Goal: Task Accomplishment & Management: Manage account settings

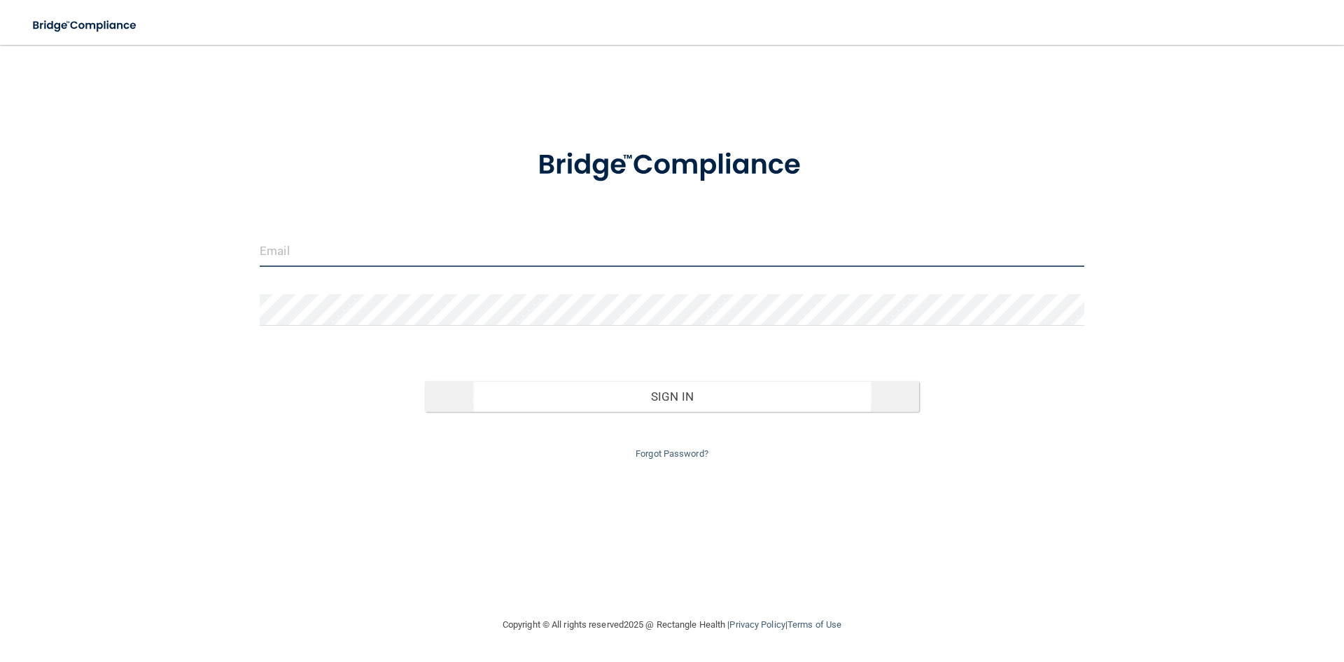
type input "[EMAIL_ADDRESS][DOMAIN_NAME]"
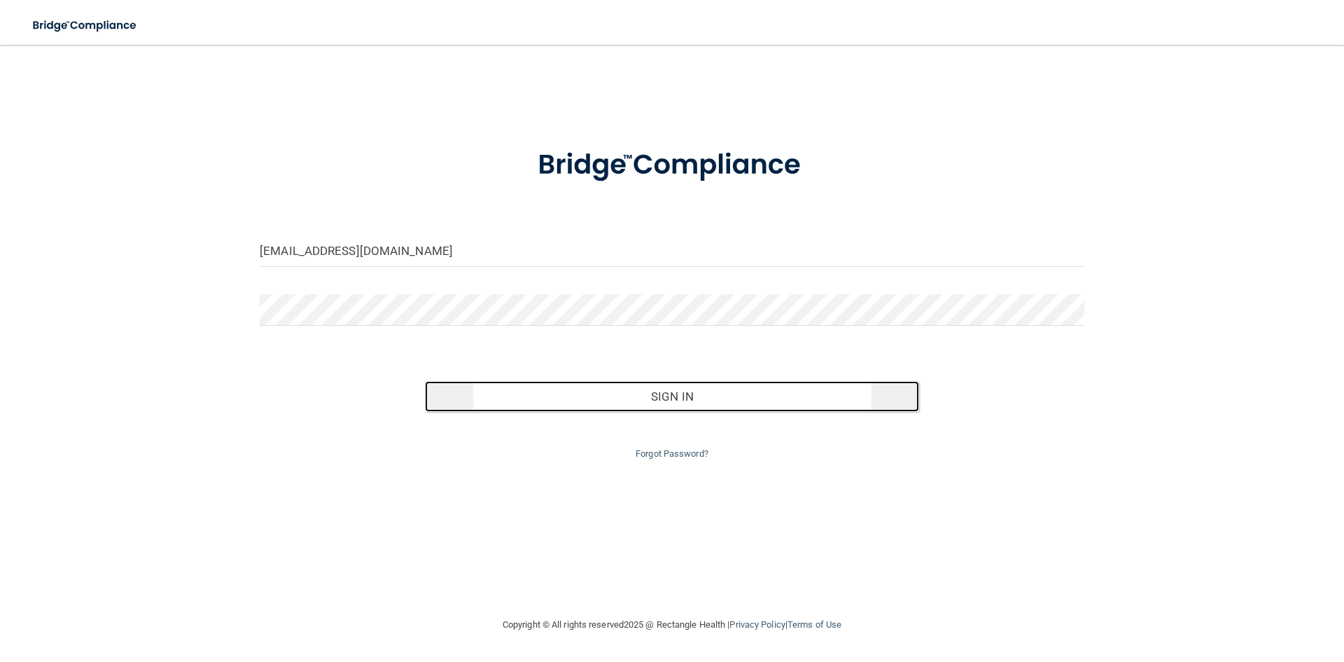
click at [724, 407] on button "Sign In" at bounding box center [672, 396] width 495 height 31
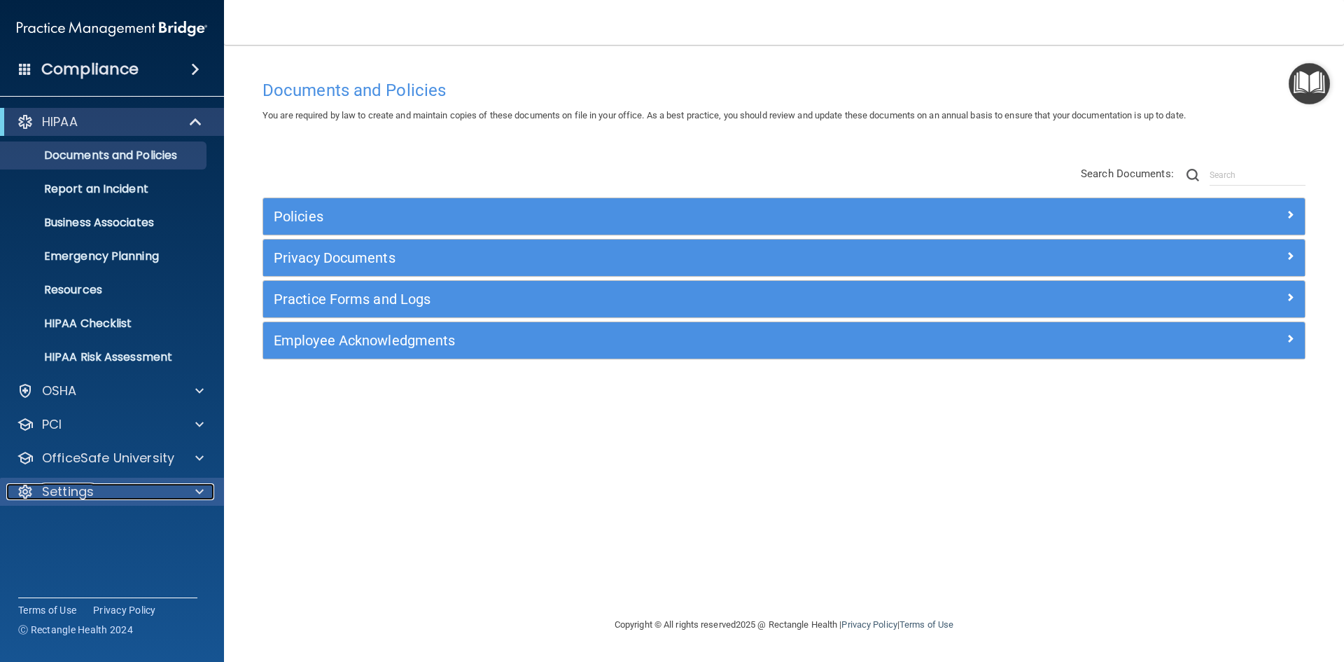
click at [116, 499] on div "Settings" at bounding box center [93, 491] width 174 height 17
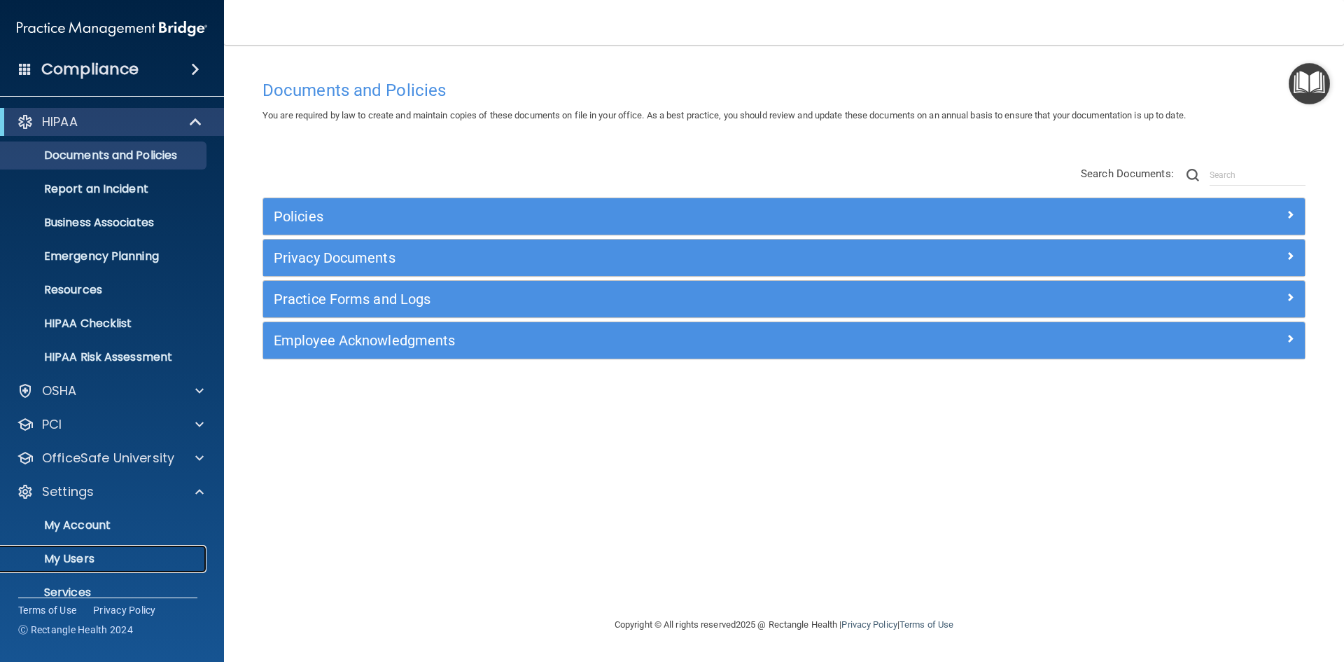
click at [95, 555] on p "My Users" at bounding box center [104, 559] width 191 height 14
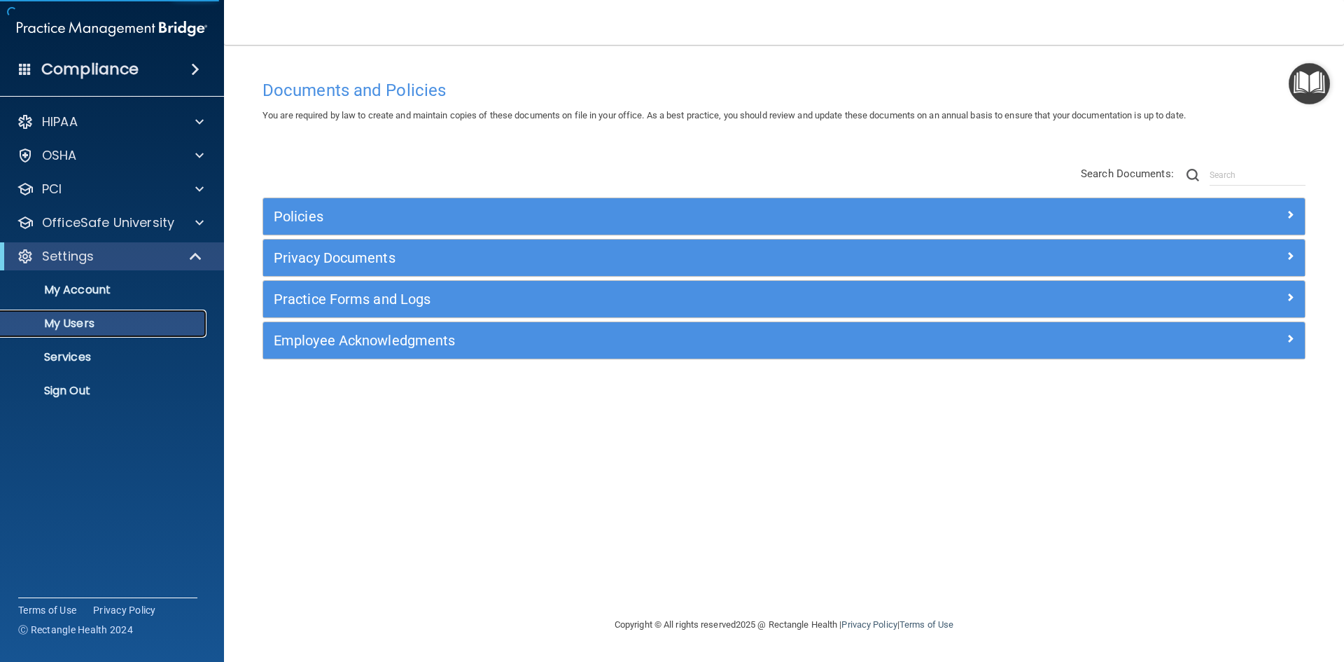
select select "20"
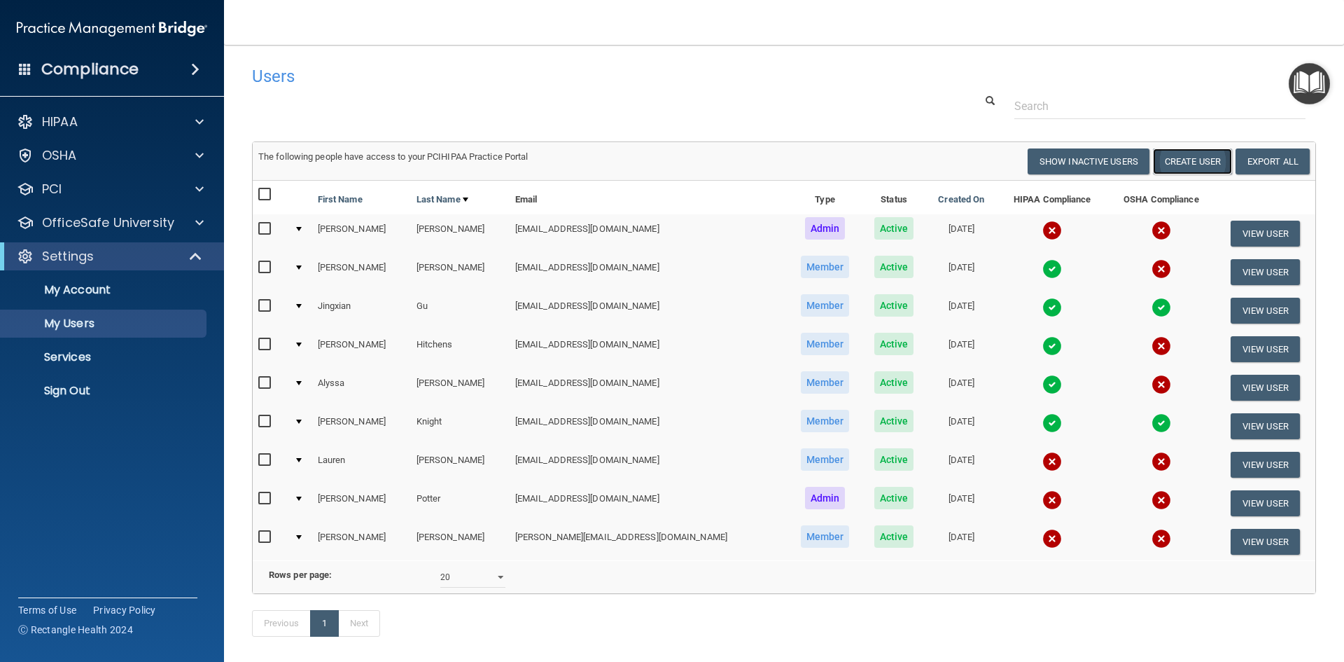
click at [1180, 165] on button "Create User" at bounding box center [1192, 161] width 79 height 26
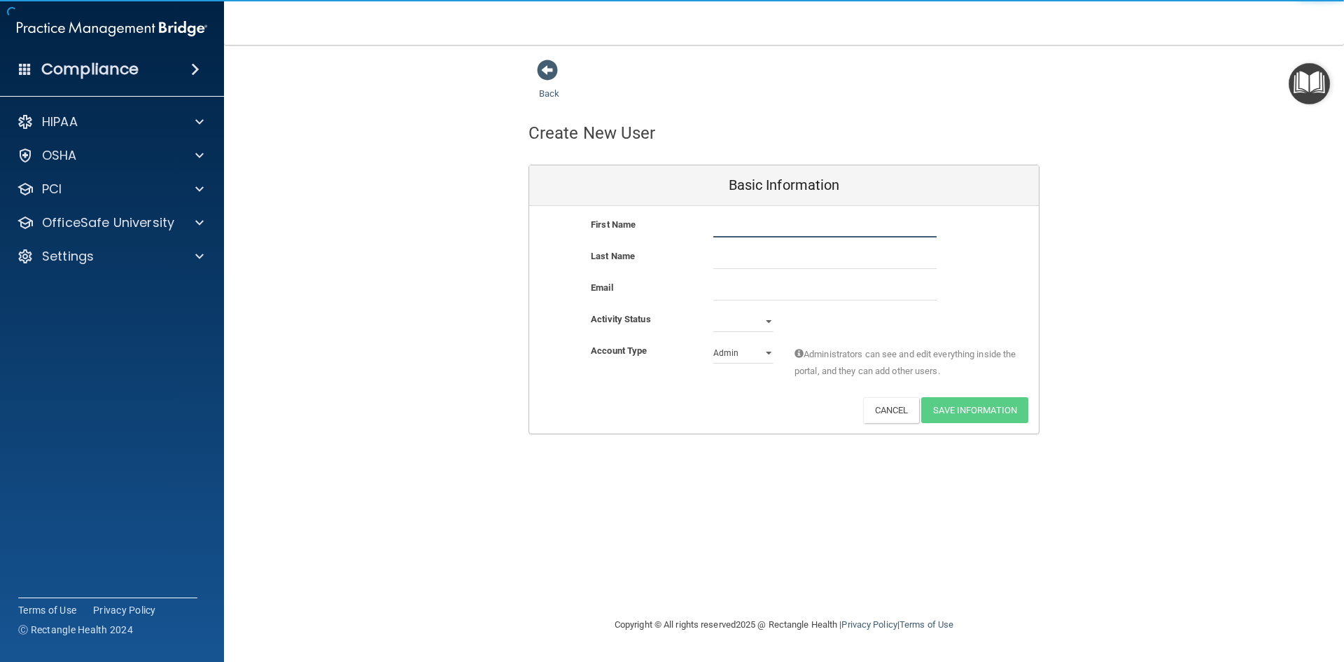
click at [775, 230] on input "text" at bounding box center [825, 226] width 223 height 21
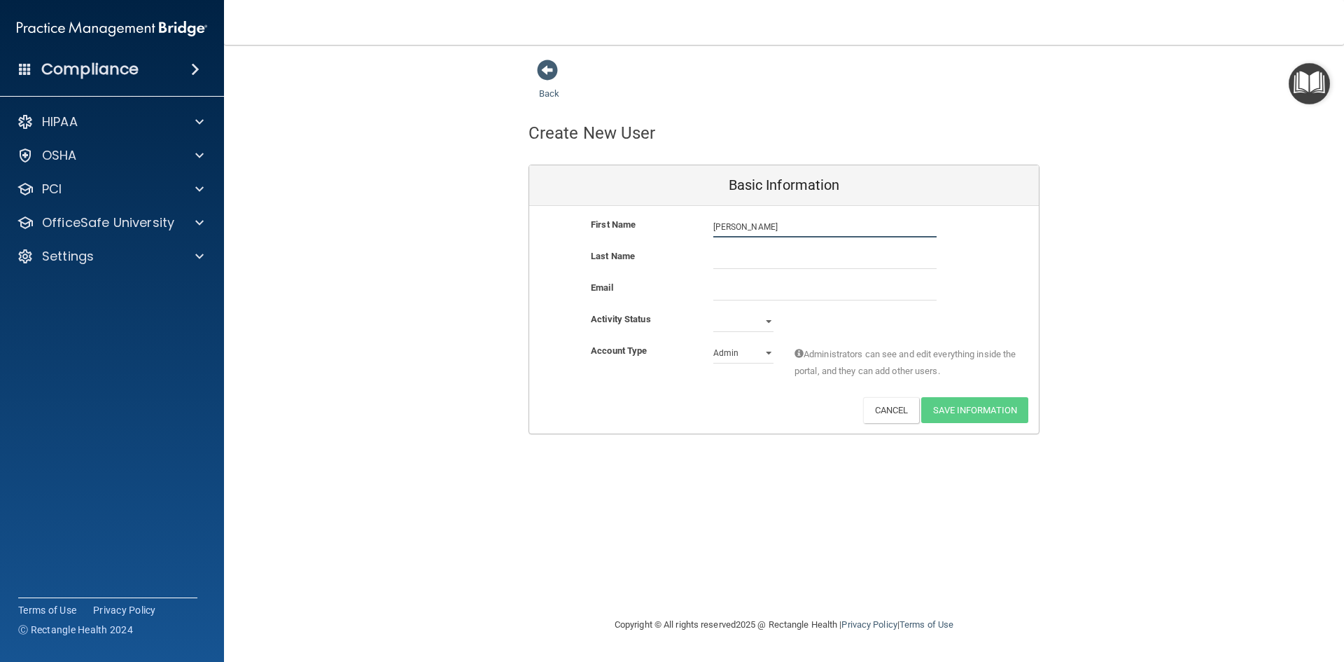
type input "[PERSON_NAME]"
click at [722, 258] on input "Holvorson" at bounding box center [825, 258] width 223 height 21
type input "[PERSON_NAME]"
click at [744, 290] on input "email" at bounding box center [825, 289] width 223 height 21
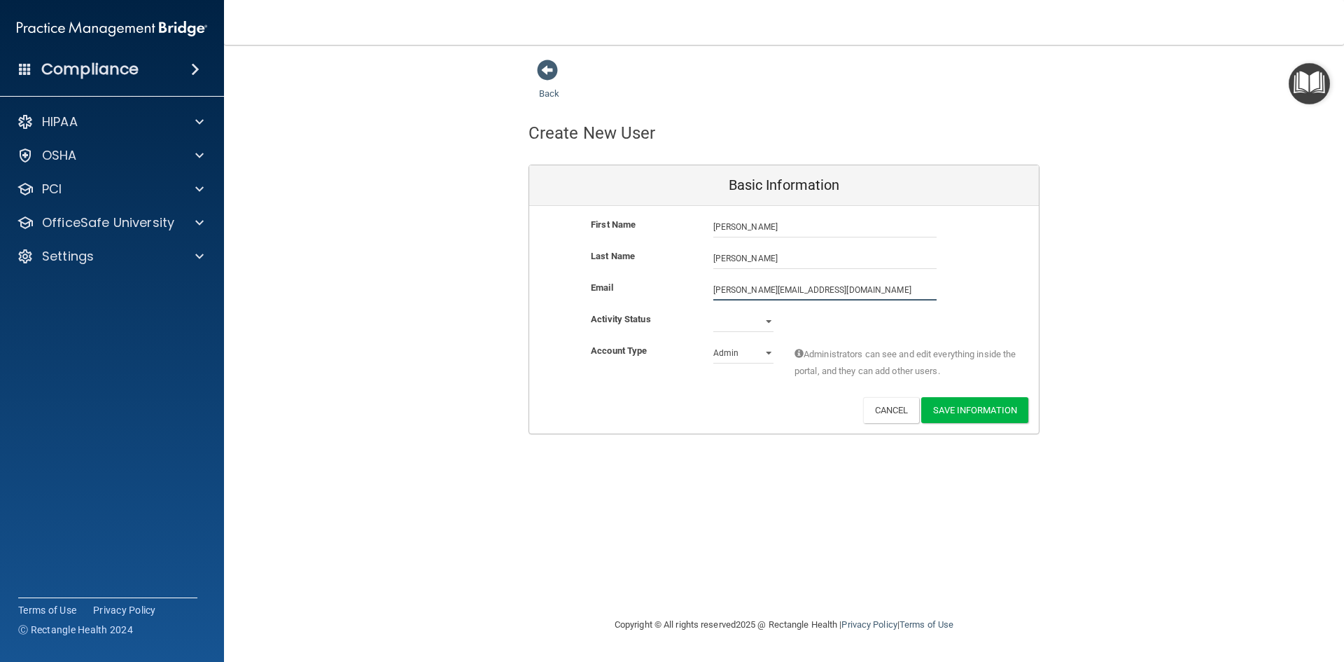
type input "[PERSON_NAME][EMAIL_ADDRESS][DOMAIN_NAME]"
click at [737, 326] on select "Active Inactive" at bounding box center [744, 321] width 60 height 21
select select "active"
click at [714, 311] on select "Active Inactive" at bounding box center [744, 321] width 60 height 21
click at [765, 354] on select "Admin Member" at bounding box center [744, 352] width 60 height 21
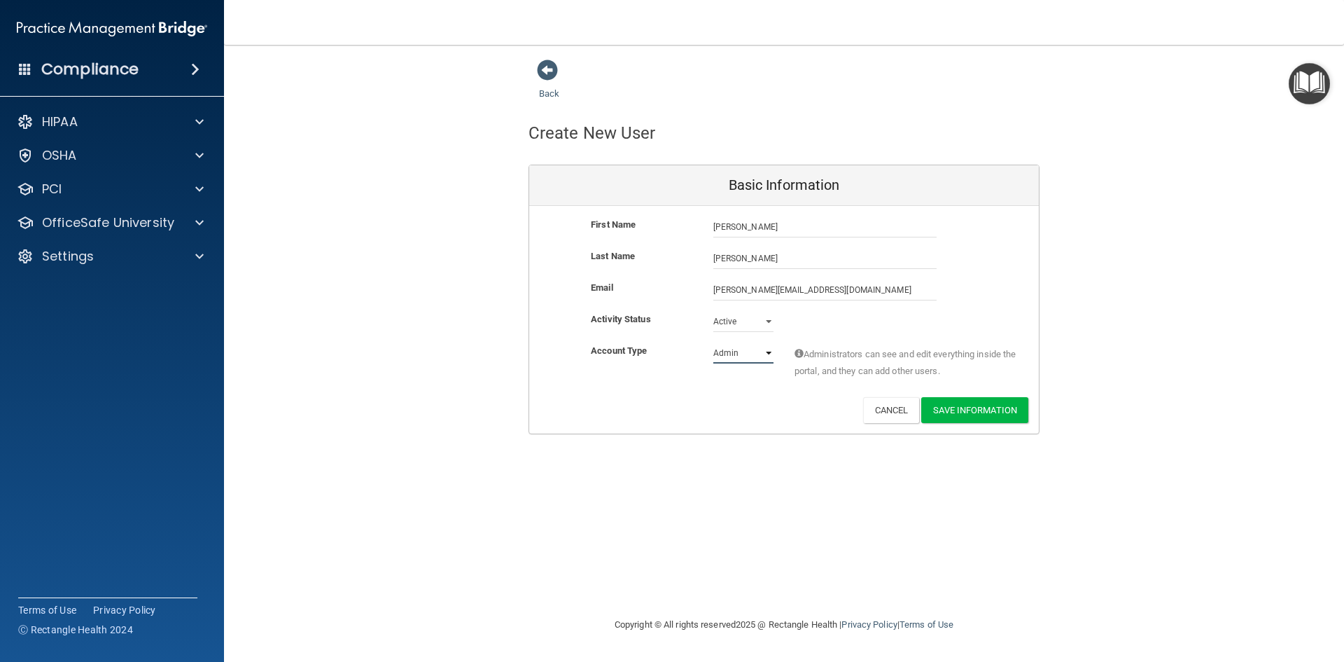
select select "practice_member"
click at [714, 342] on select "Admin Member" at bounding box center [744, 352] width 60 height 21
click at [947, 417] on button "Save Information" at bounding box center [974, 410] width 107 height 26
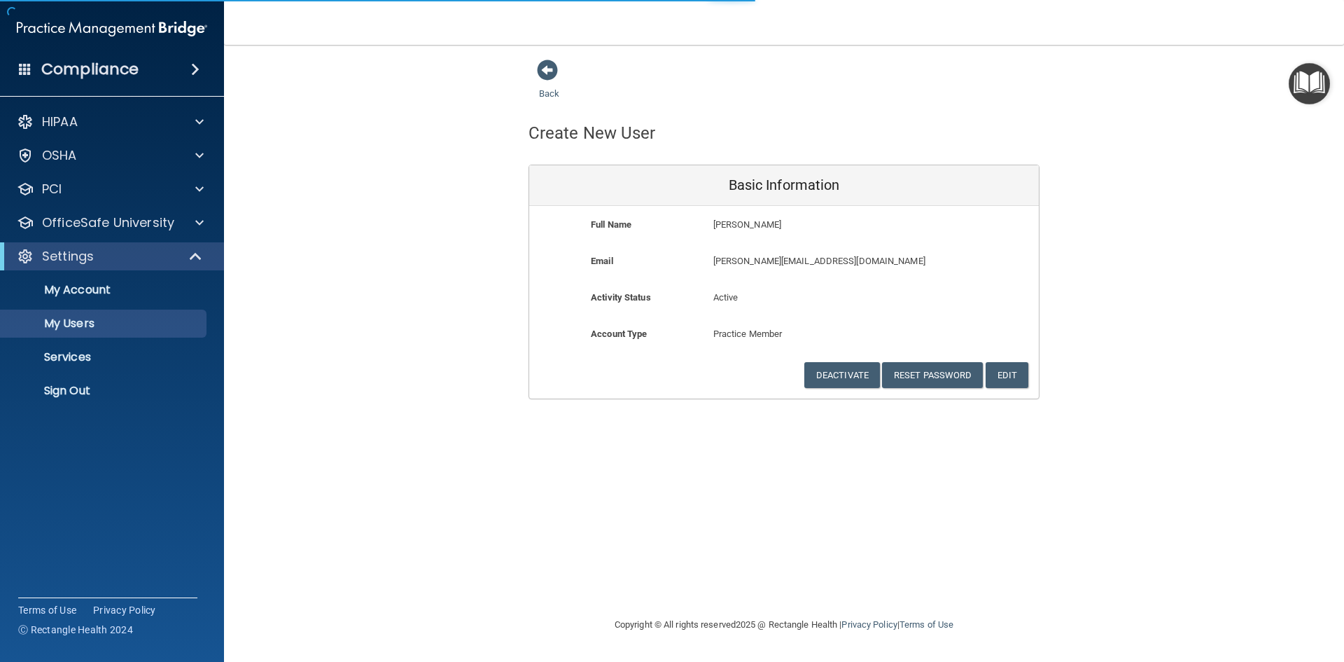
select select "20"
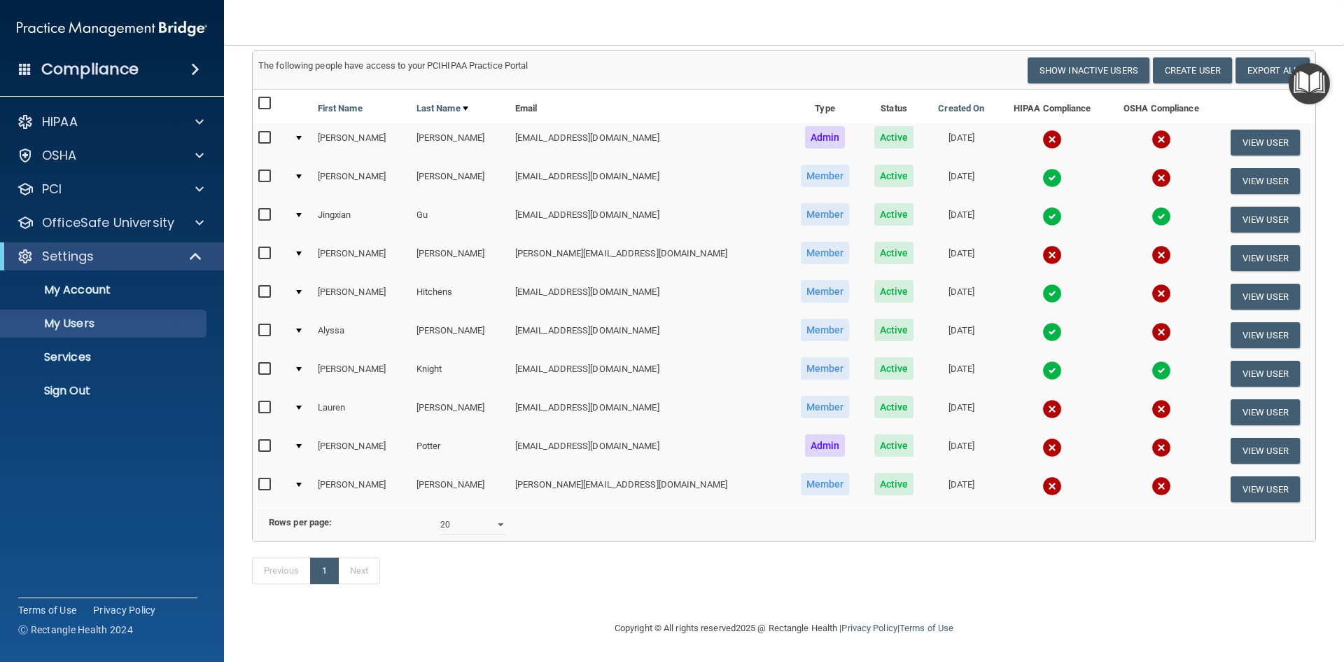
scroll to position [166, 0]
click at [1231, 245] on button "View User" at bounding box center [1265, 258] width 69 height 26
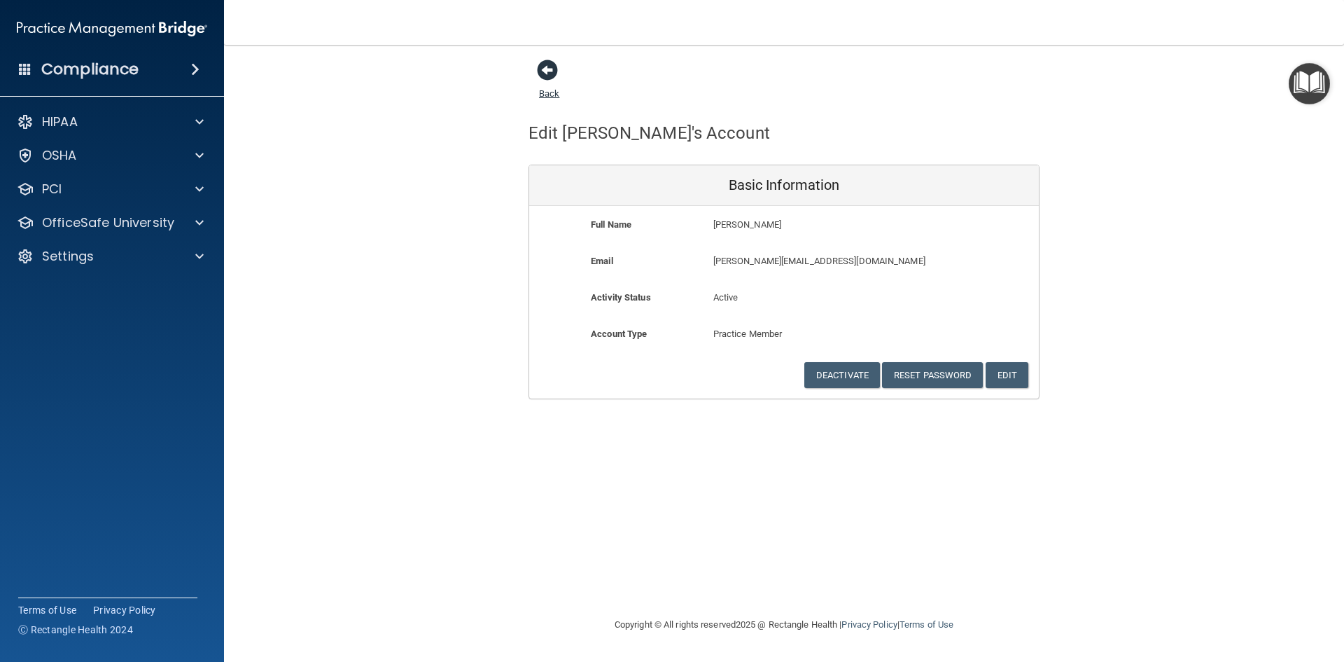
click at [543, 78] on span at bounding box center [547, 70] width 21 height 21
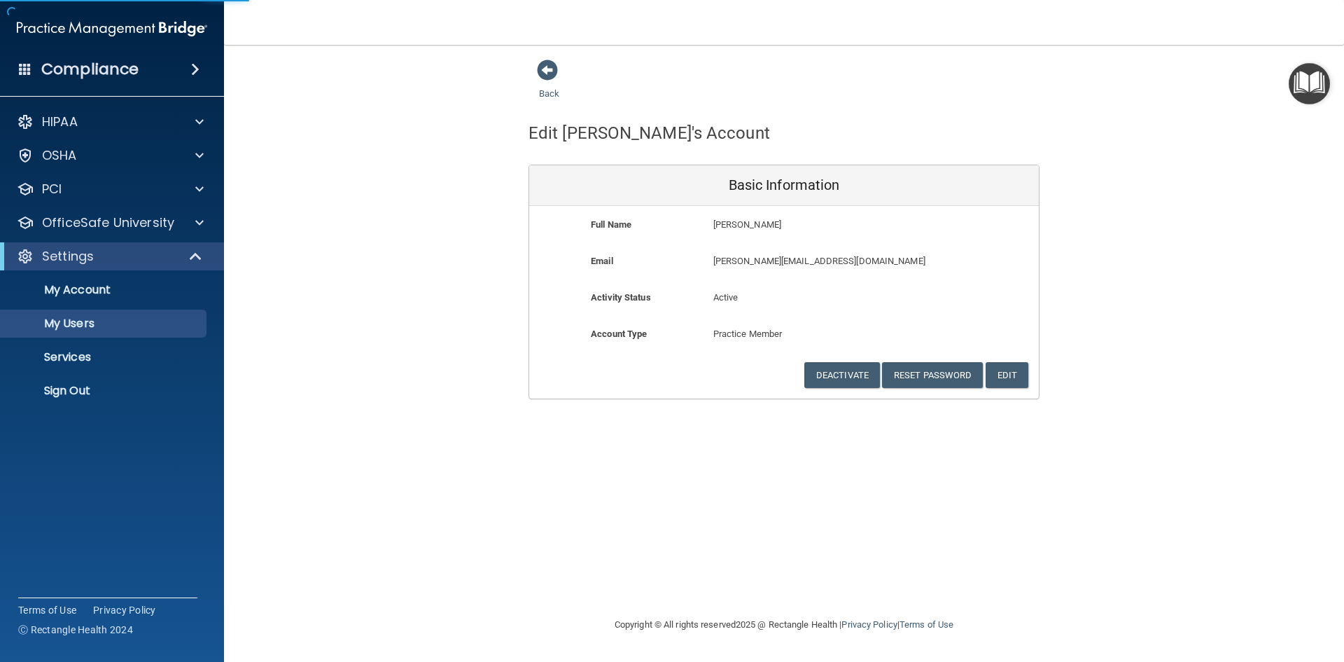
select select "20"
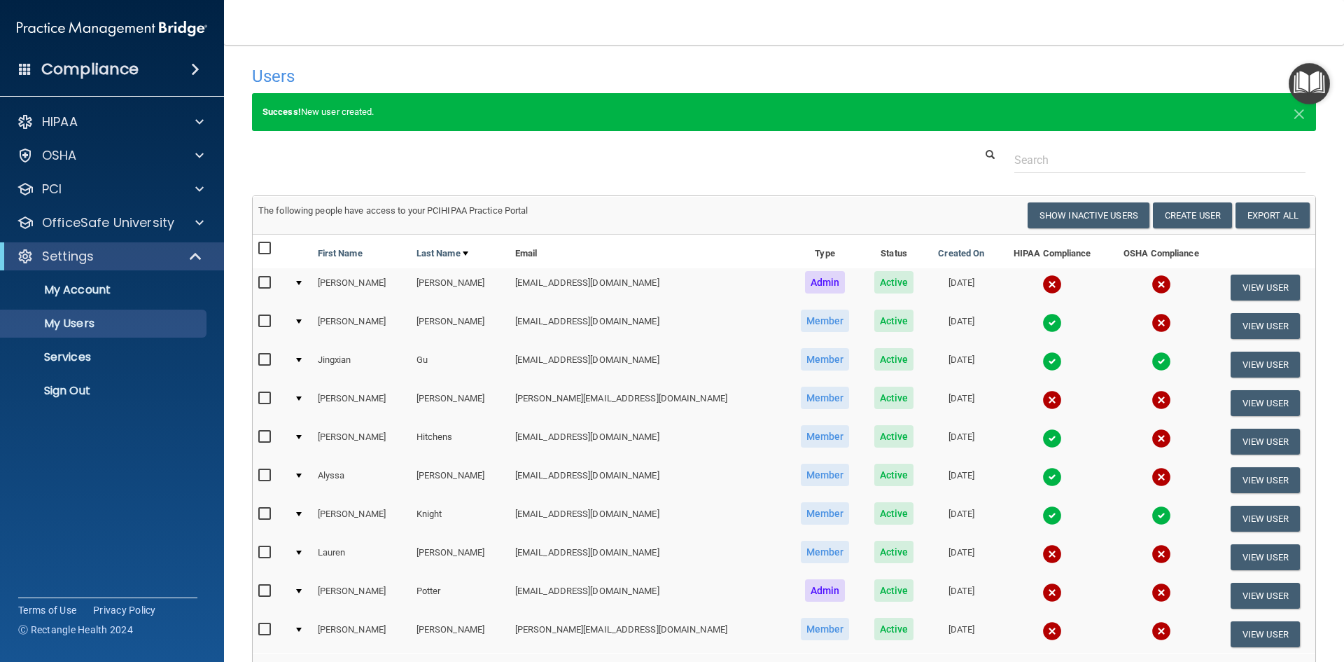
click at [263, 398] on input "checkbox" at bounding box center [266, 398] width 16 height 11
checkbox input "true"
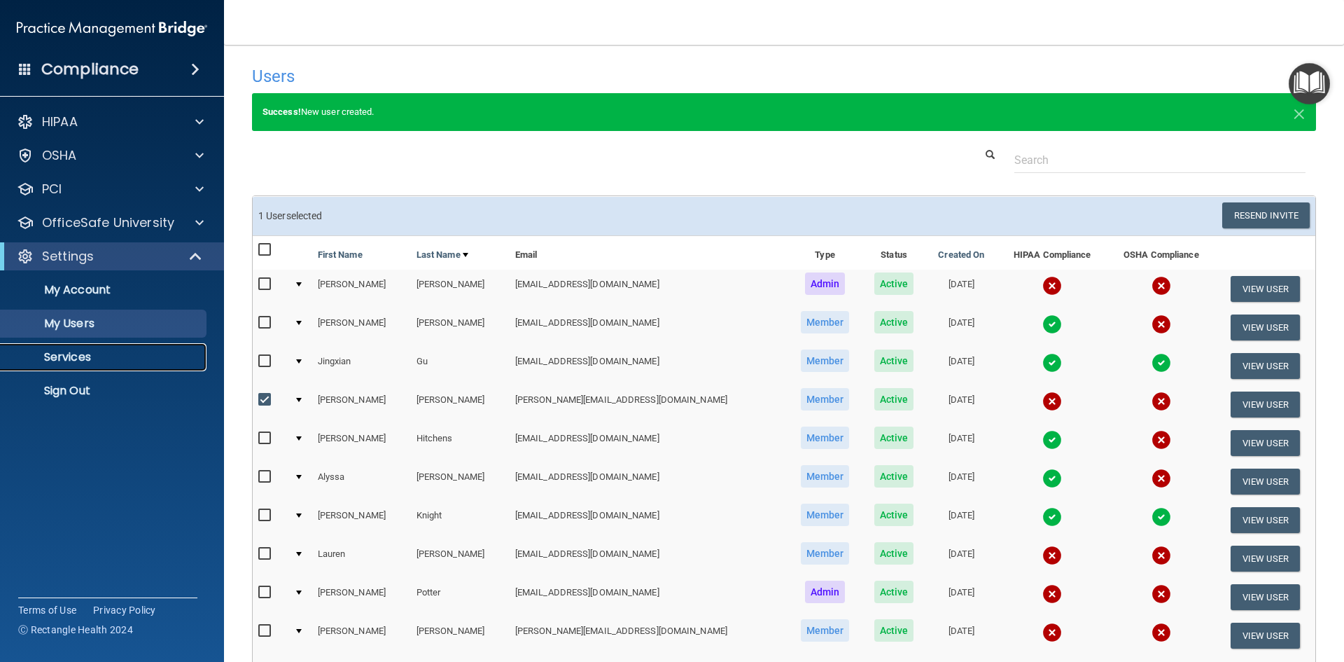
click at [106, 353] on p "Services" at bounding box center [104, 357] width 191 height 14
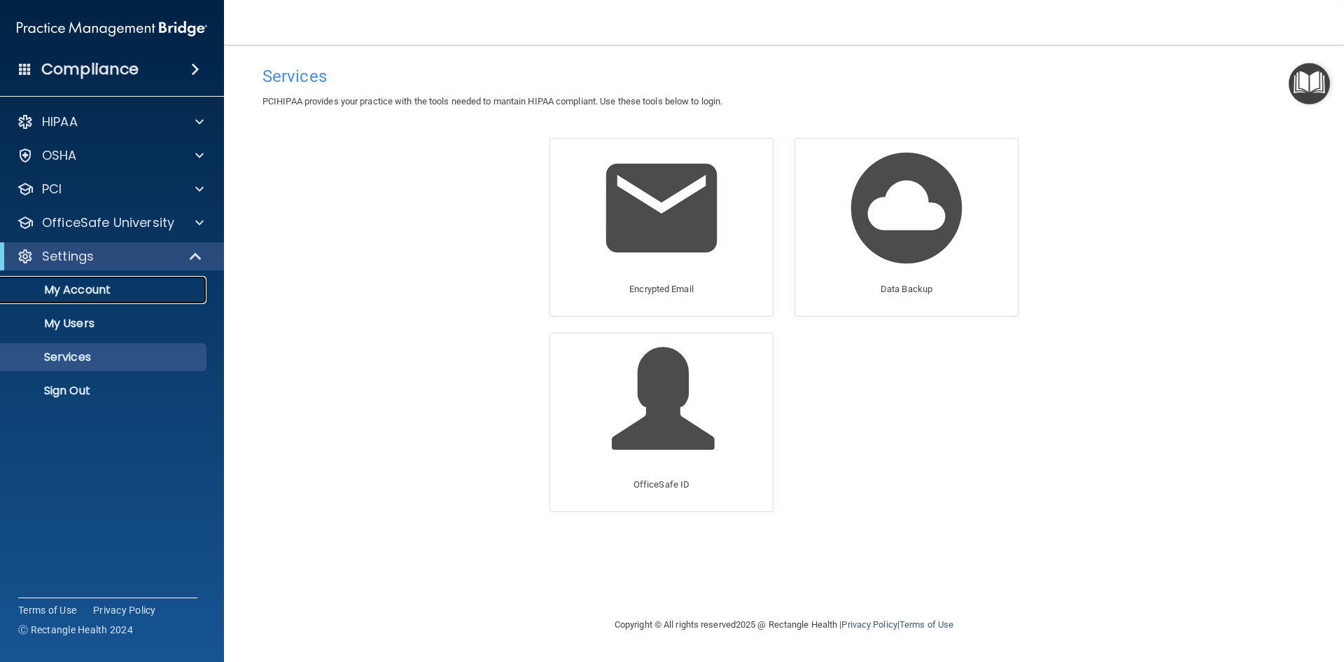
click at [109, 286] on p "My Account" at bounding box center [104, 290] width 191 height 14
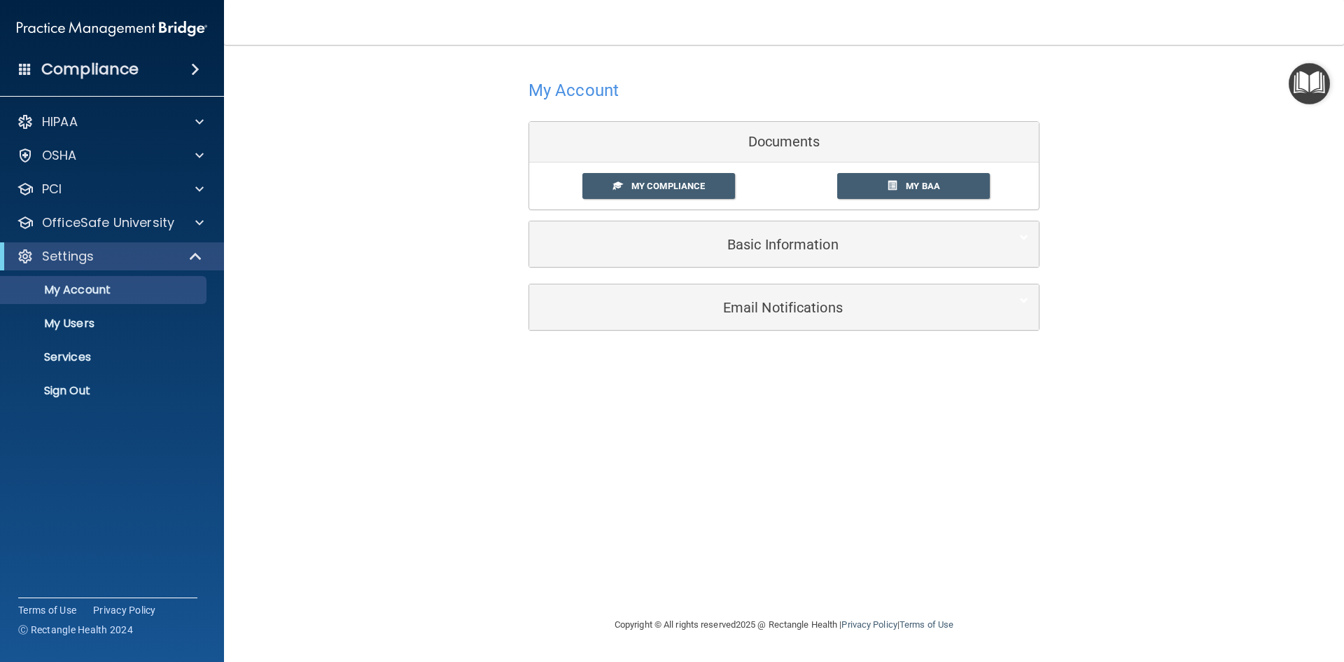
click at [200, 69] on span at bounding box center [195, 69] width 8 height 17
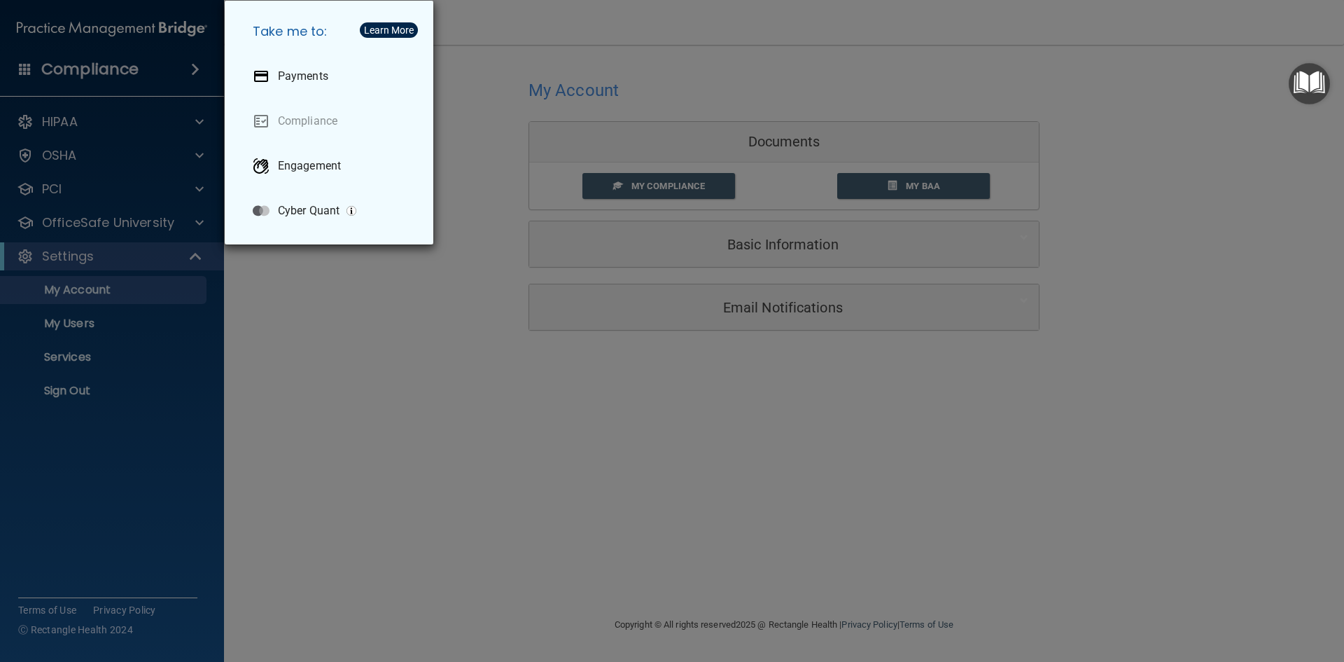
click at [119, 124] on div "Take me to: Payments Compliance Engagement Cyber Quant" at bounding box center [672, 331] width 1344 height 662
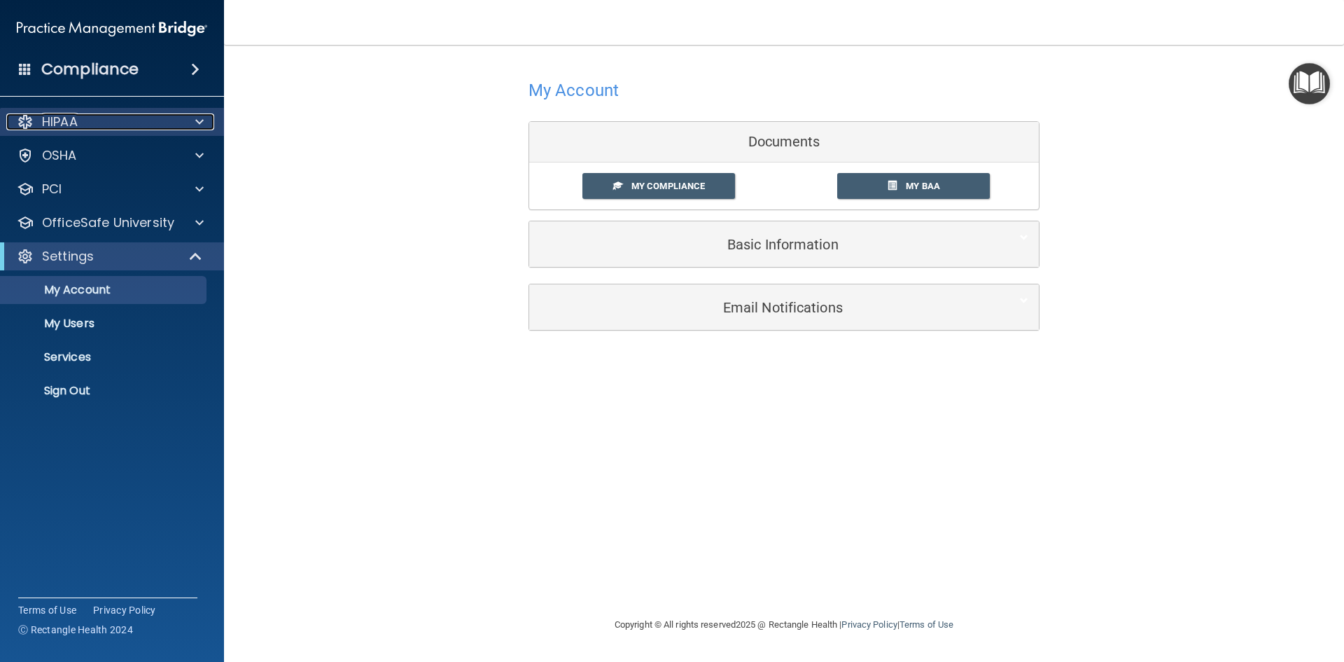
click at [163, 122] on div "HIPAA" at bounding box center [93, 121] width 174 height 17
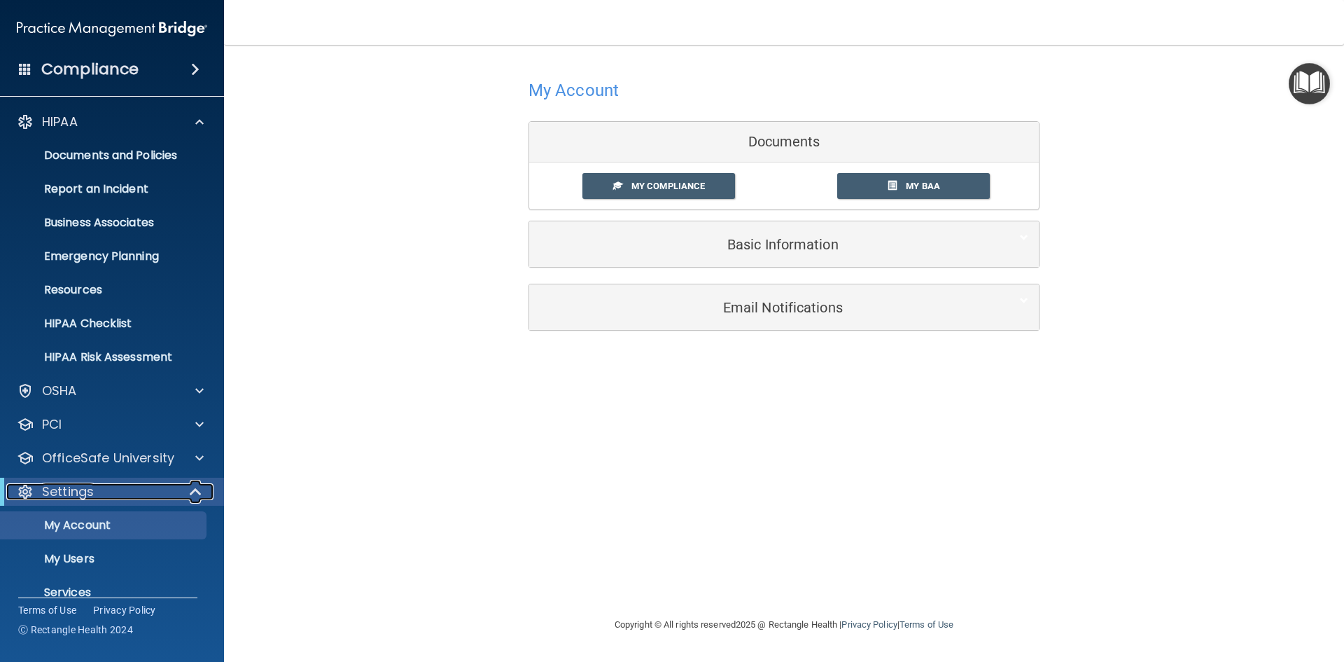
click at [105, 487] on div "Settings" at bounding box center [92, 491] width 173 height 17
click at [109, 464] on p "OfficeSafe University" at bounding box center [108, 458] width 132 height 17
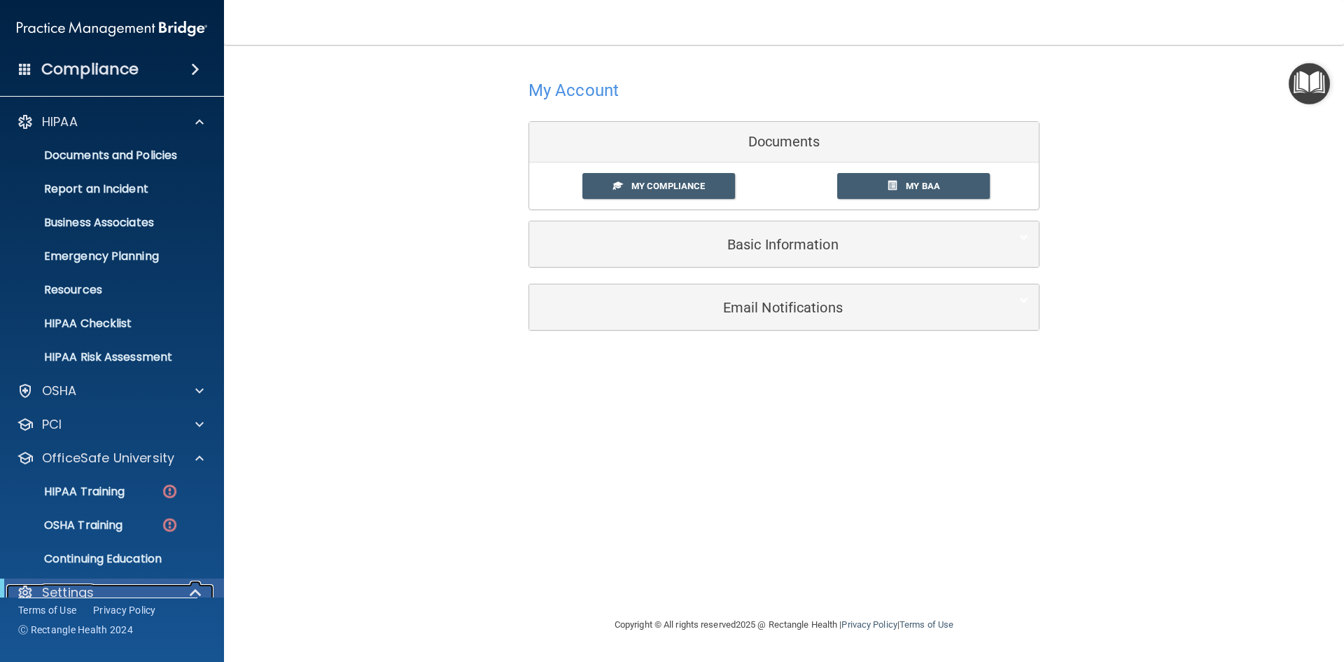
click at [112, 592] on div "Settings" at bounding box center [92, 592] width 173 height 17
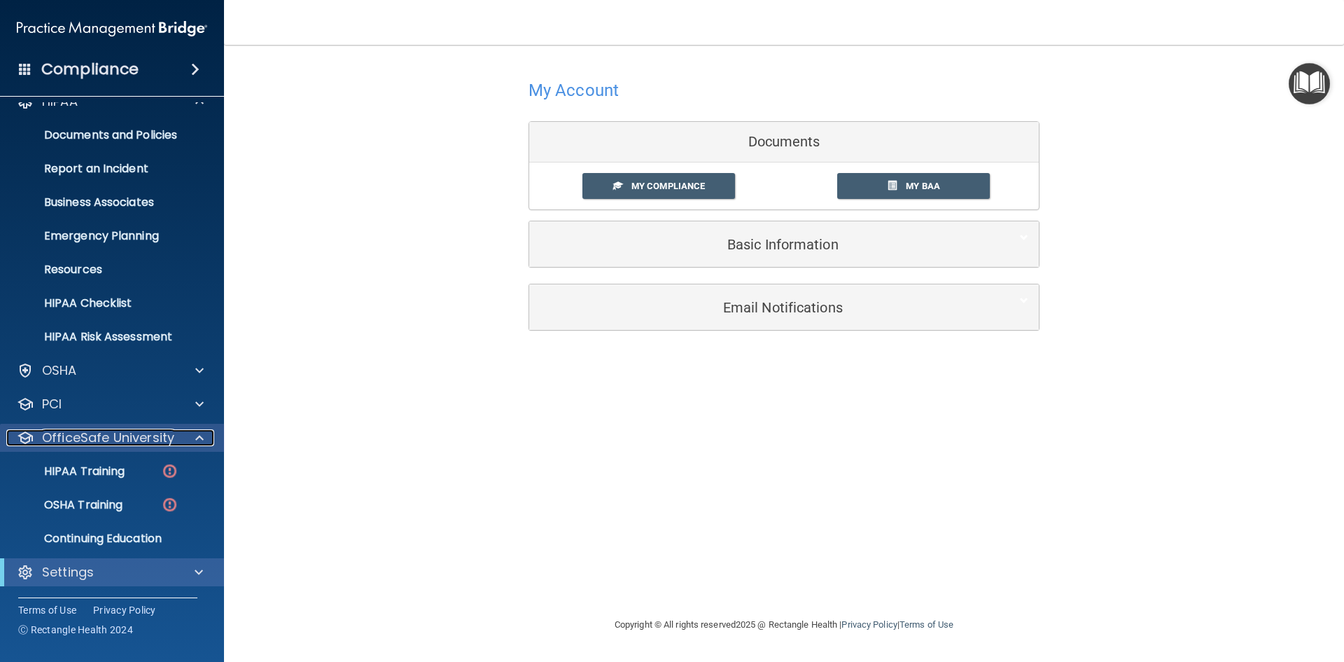
click at [191, 438] on div at bounding box center [197, 437] width 35 height 17
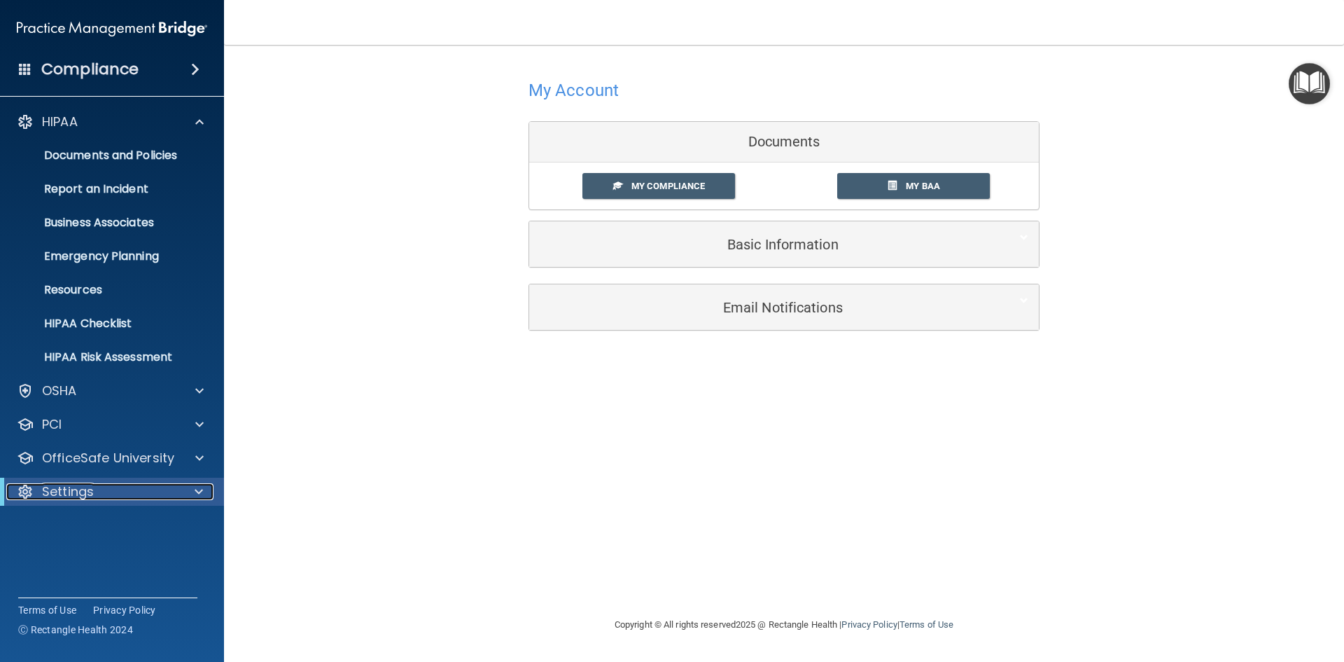
click at [169, 494] on div "Settings" at bounding box center [92, 491] width 173 height 17
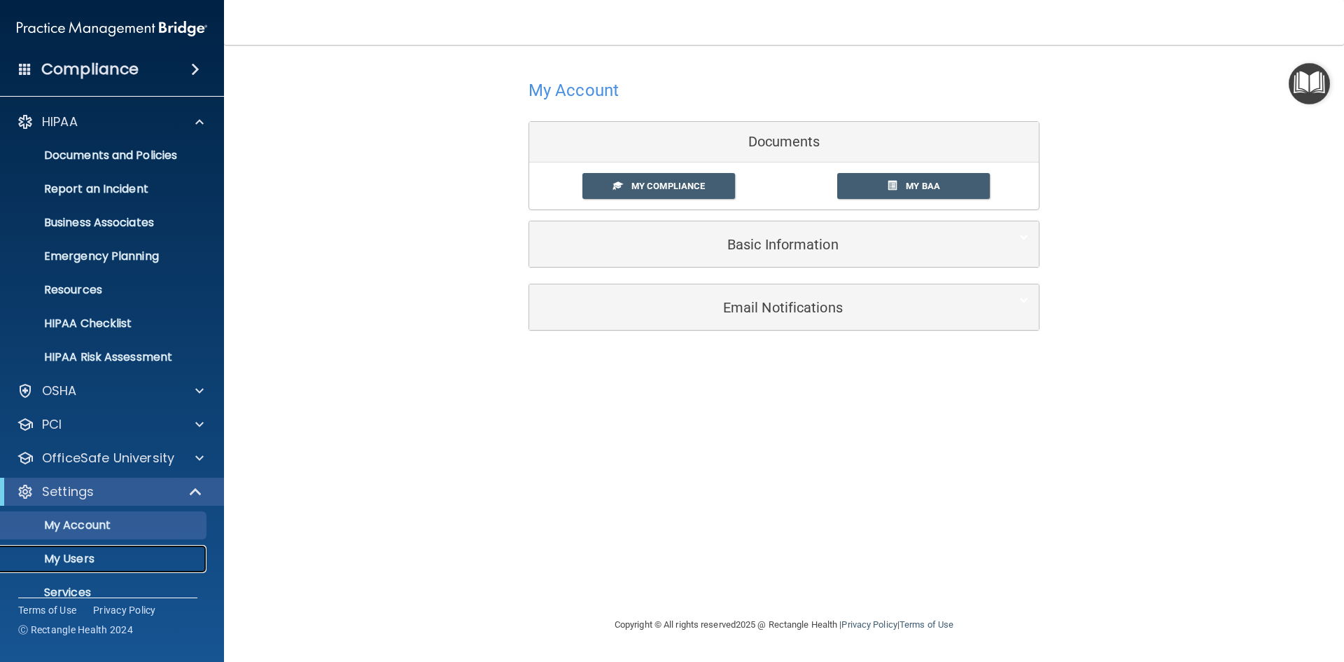
click at [91, 559] on p "My Users" at bounding box center [104, 559] width 191 height 14
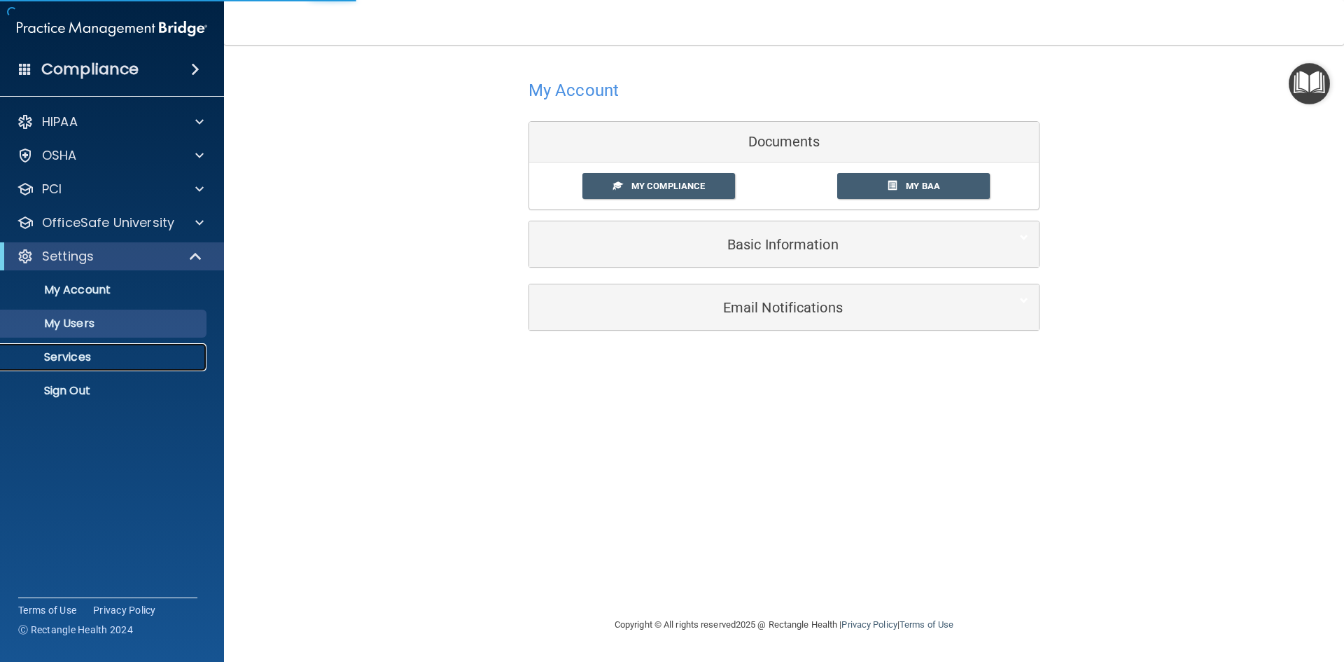
click at [78, 361] on p "Services" at bounding box center [104, 357] width 191 height 14
select select "20"
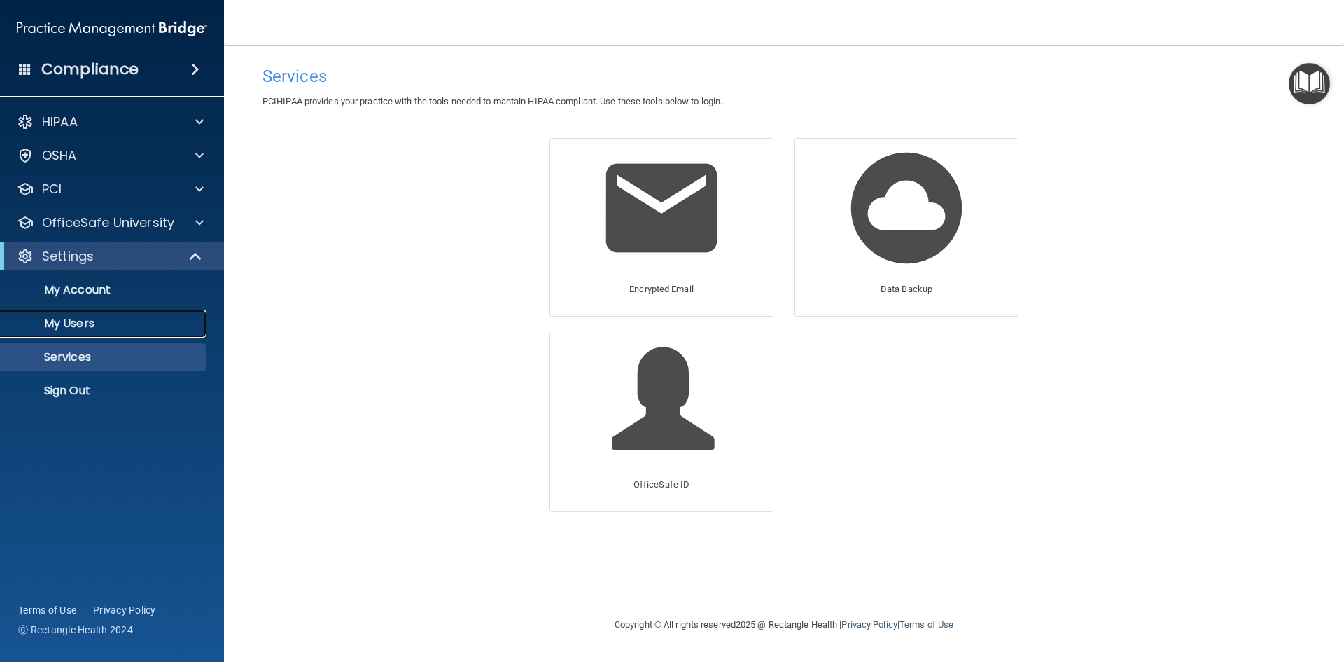
click at [76, 323] on p "My Users" at bounding box center [104, 323] width 191 height 14
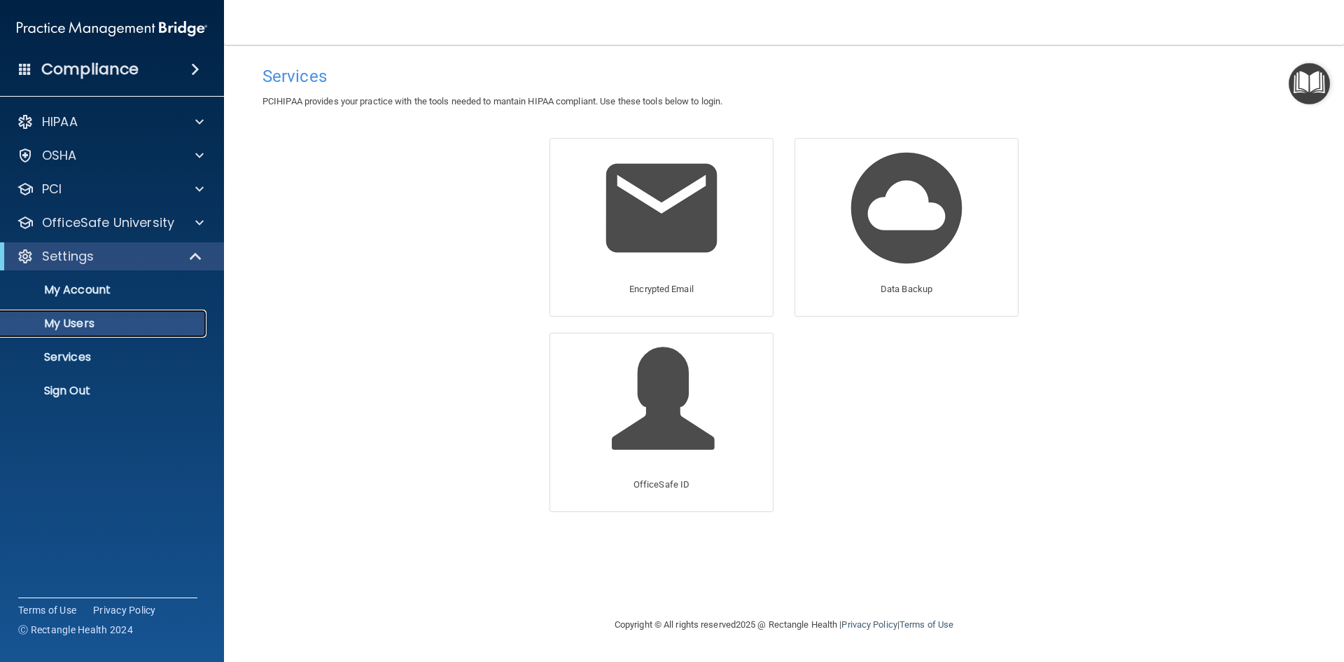
select select "20"
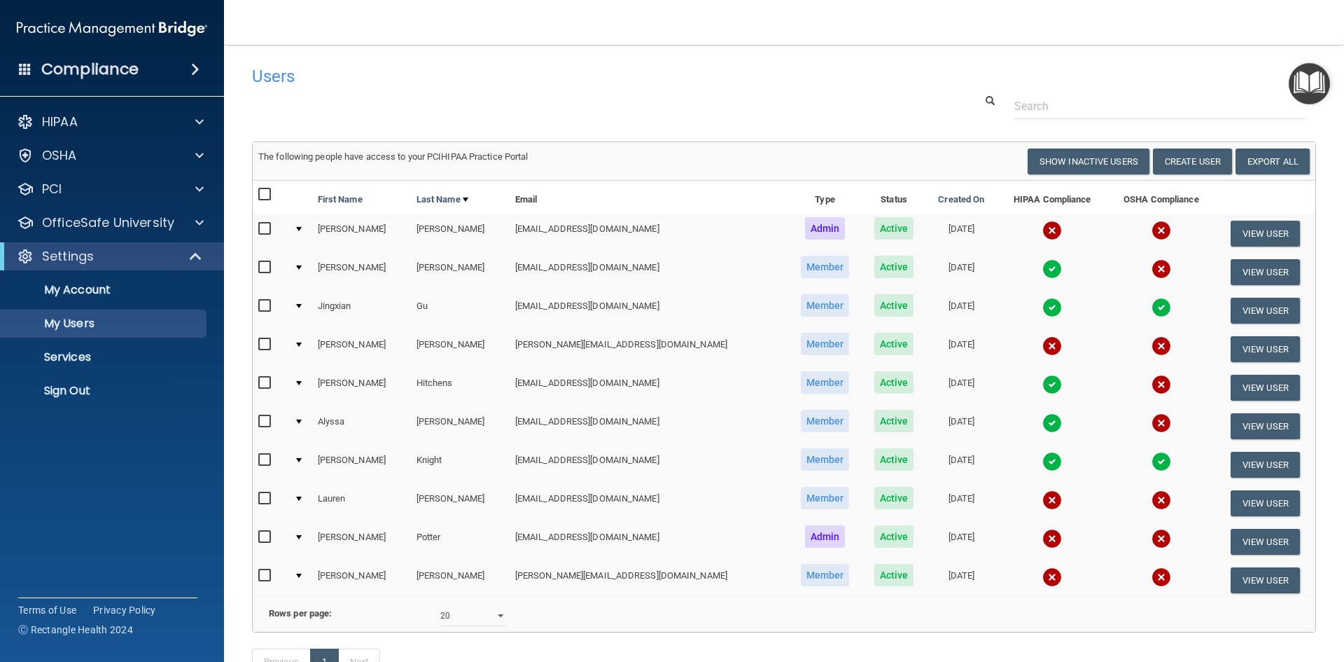
click at [268, 344] on input "checkbox" at bounding box center [266, 344] width 16 height 11
checkbox input "true"
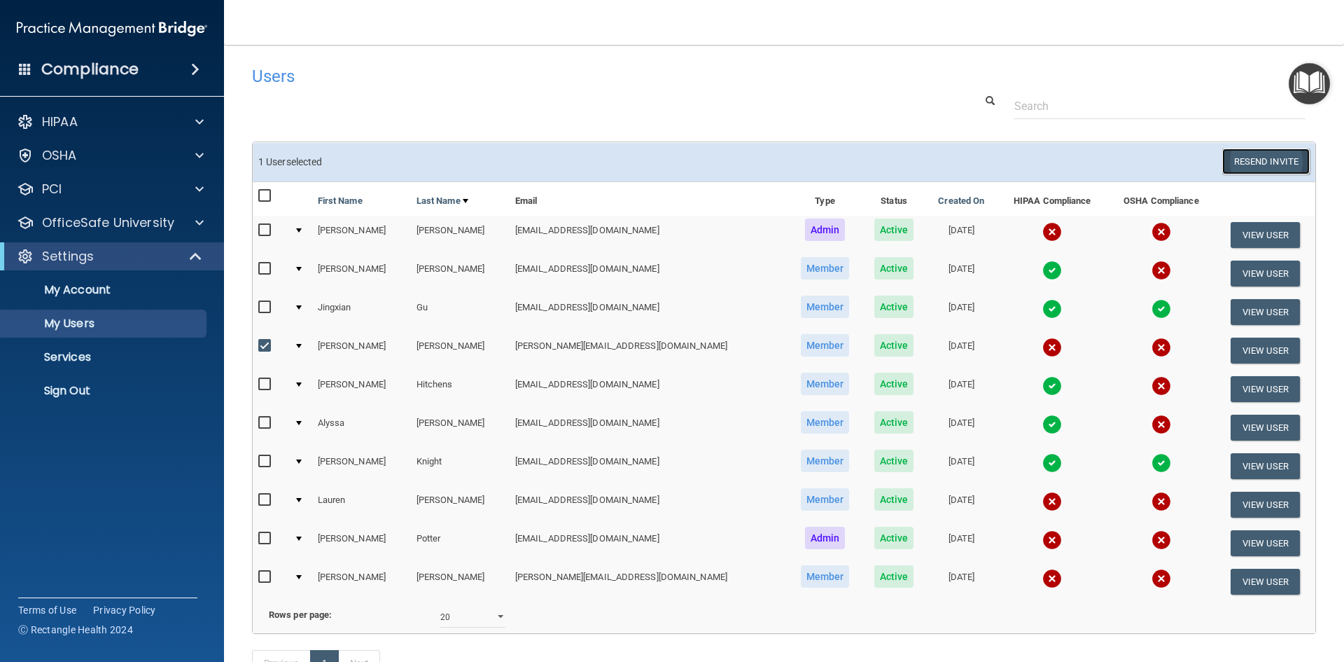
click at [1265, 165] on button "Resend Invite" at bounding box center [1267, 161] width 88 height 26
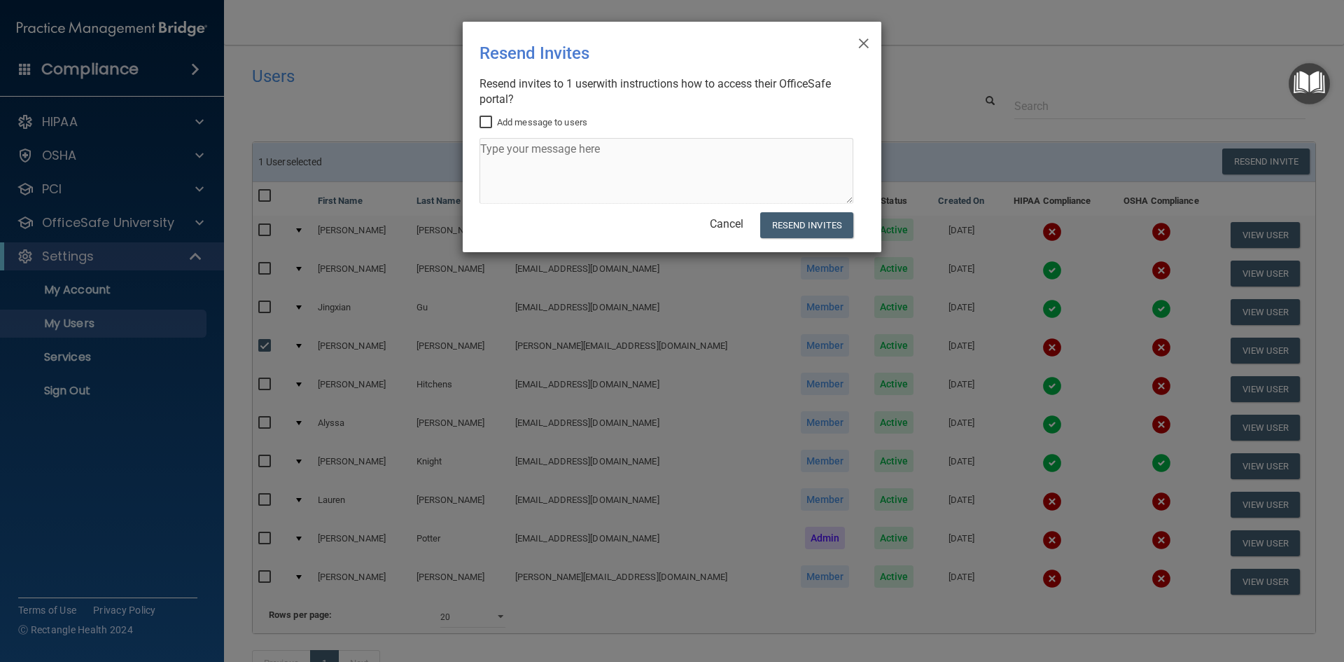
click at [488, 127] on input "Add message to users" at bounding box center [488, 122] width 16 height 11
checkbox input "true"
click at [790, 230] on button "Resend Invites" at bounding box center [806, 225] width 93 height 26
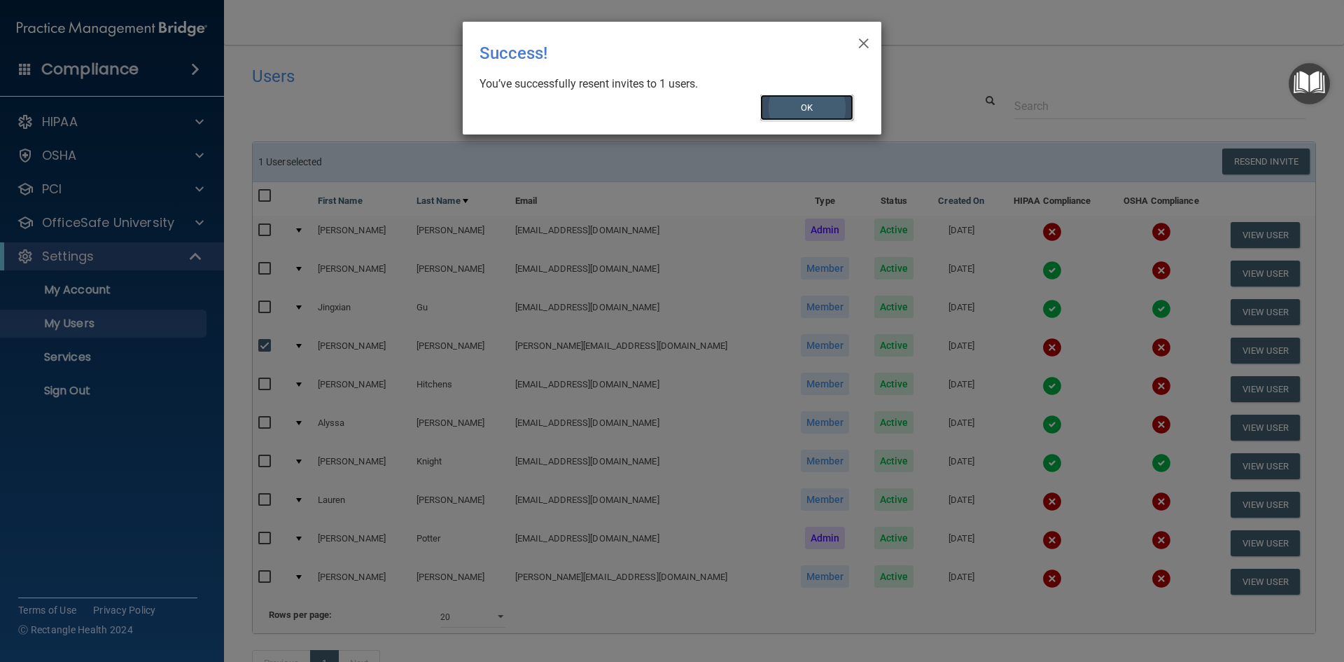
click at [777, 111] on button "OK" at bounding box center [807, 108] width 94 height 26
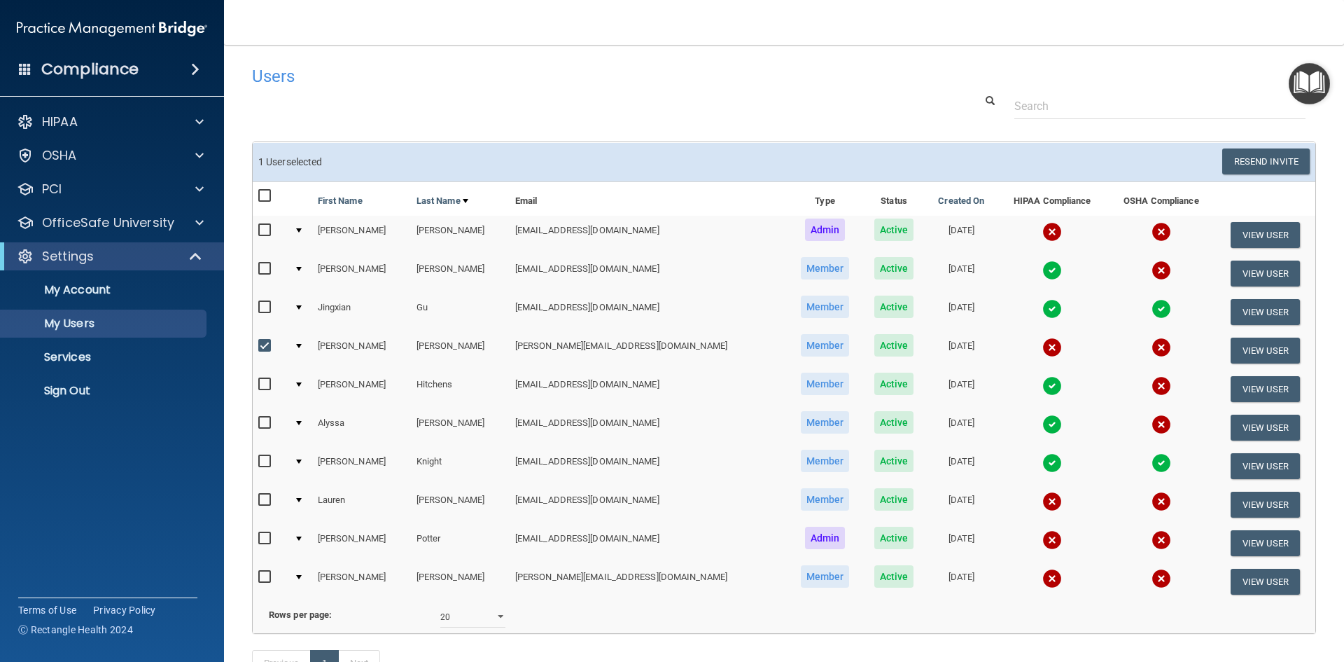
click at [1043, 349] on img at bounding box center [1053, 347] width 20 height 20
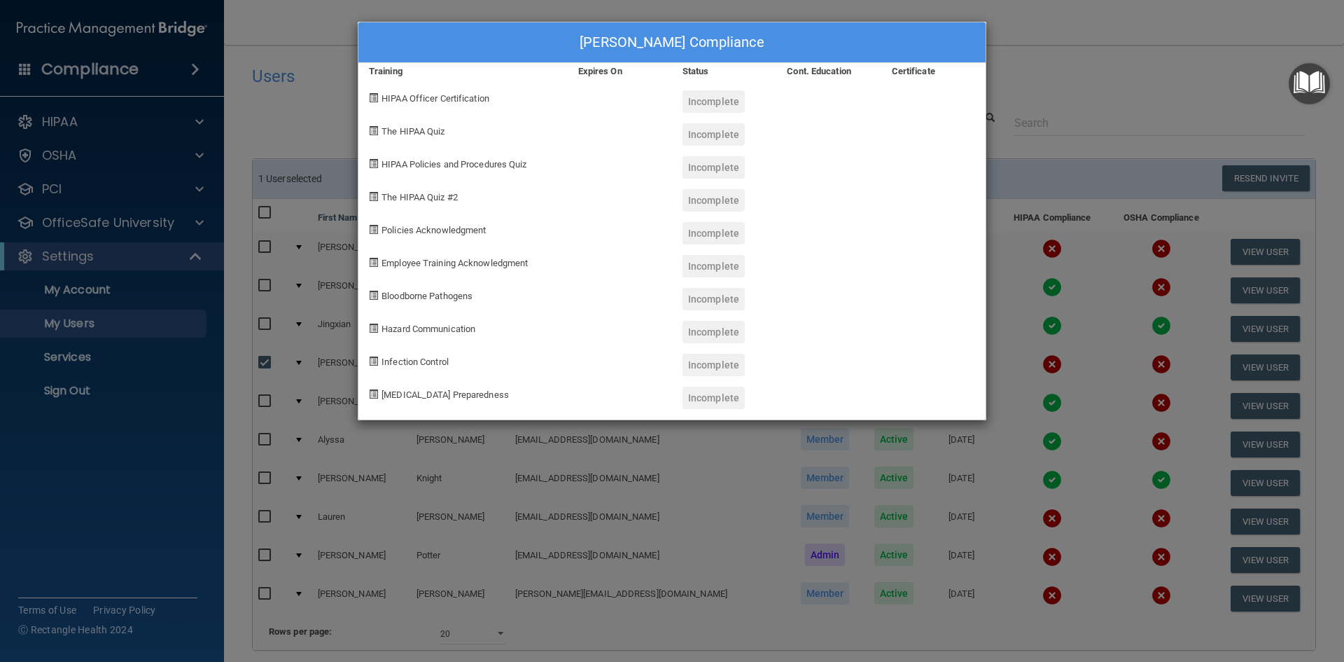
click at [1038, 38] on div "[PERSON_NAME] Compliance Training Expires On Status Cont. Education Certificate…" at bounding box center [672, 331] width 1344 height 662
